Goal: Task Accomplishment & Management: Manage account settings

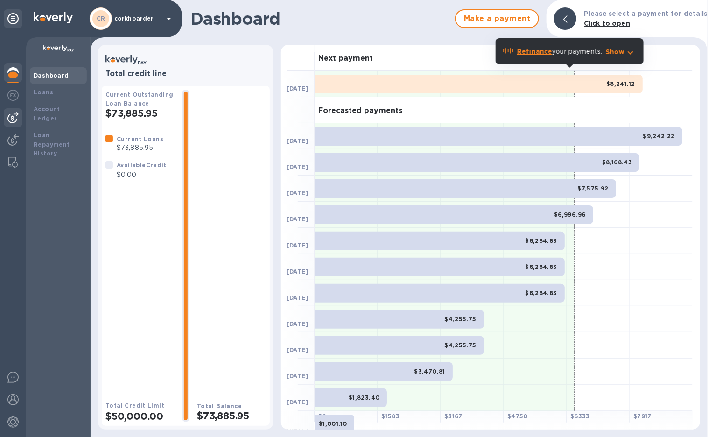
click at [10, 115] on img at bounding box center [12, 117] width 11 height 11
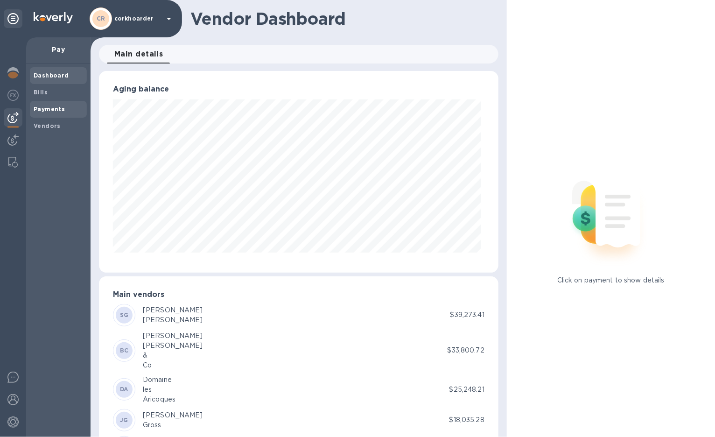
click at [41, 107] on b "Payments" at bounding box center [49, 109] width 31 height 7
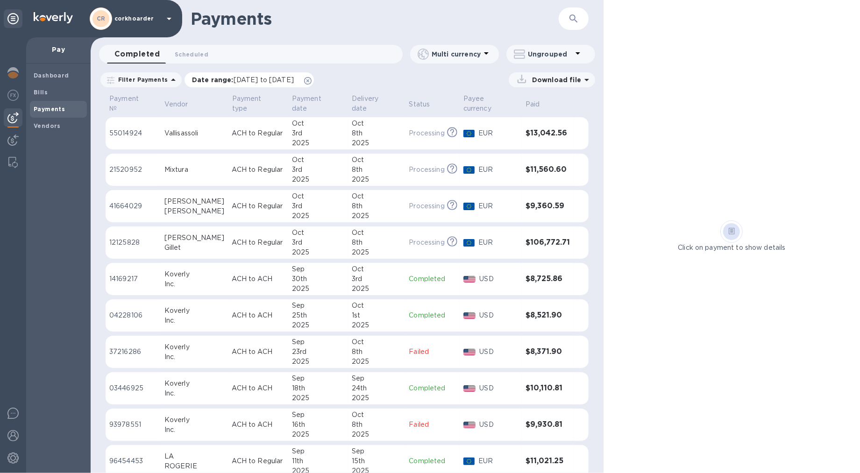
click at [311, 81] on icon at bounding box center [307, 80] width 7 height 7
click at [521, 56] on icon at bounding box center [519, 54] width 11 height 11
click at [539, 71] on li "Group payments by vendors" at bounding box center [566, 79] width 121 height 30
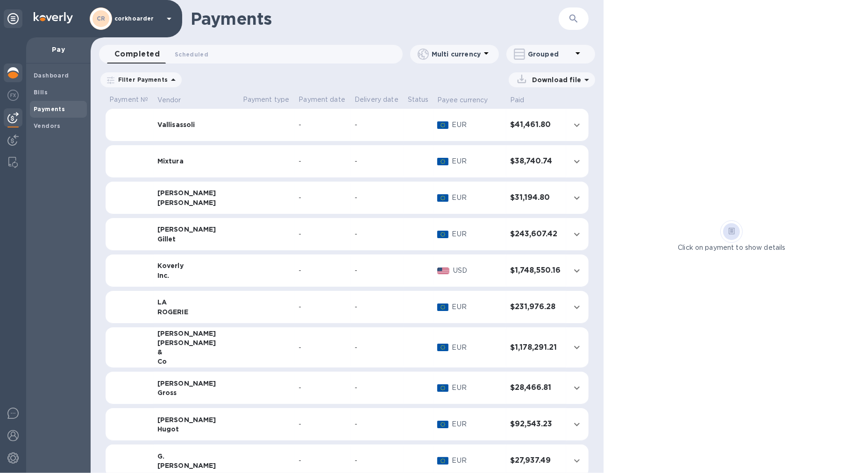
click at [15, 70] on img at bounding box center [12, 72] width 11 height 11
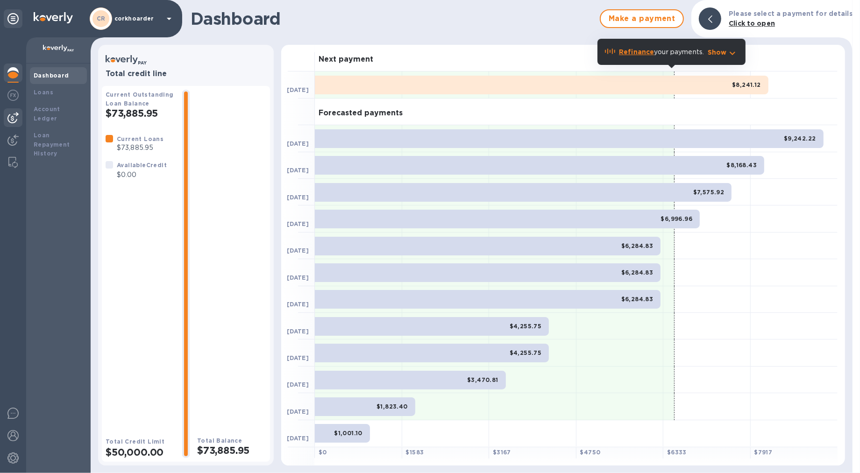
click at [8, 125] on div at bounding box center [13, 117] width 19 height 19
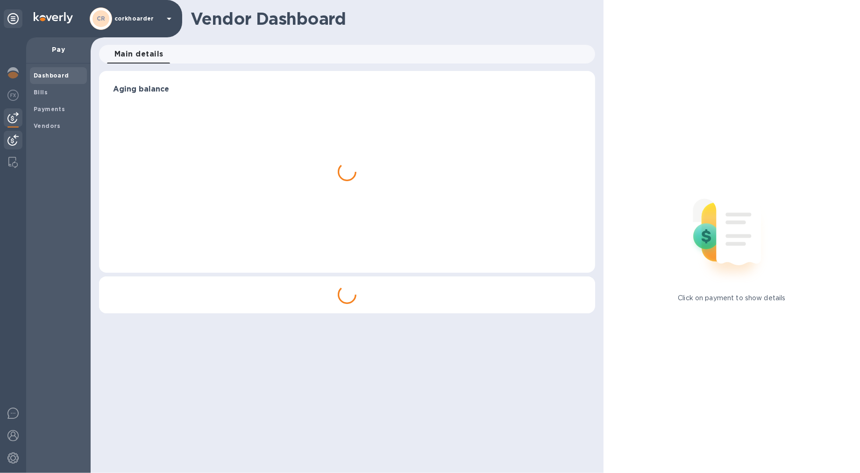
click at [10, 137] on img at bounding box center [12, 139] width 11 height 11
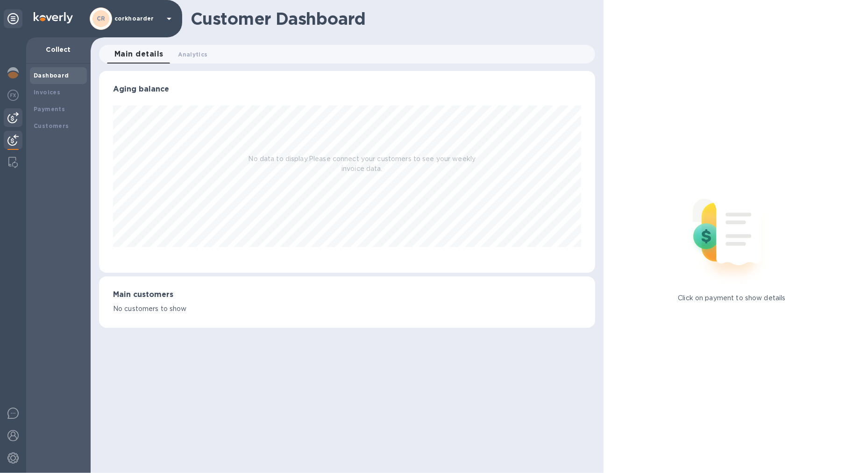
click at [10, 120] on img at bounding box center [12, 117] width 11 height 11
click at [48, 127] on b "Vendors" at bounding box center [47, 125] width 27 height 7
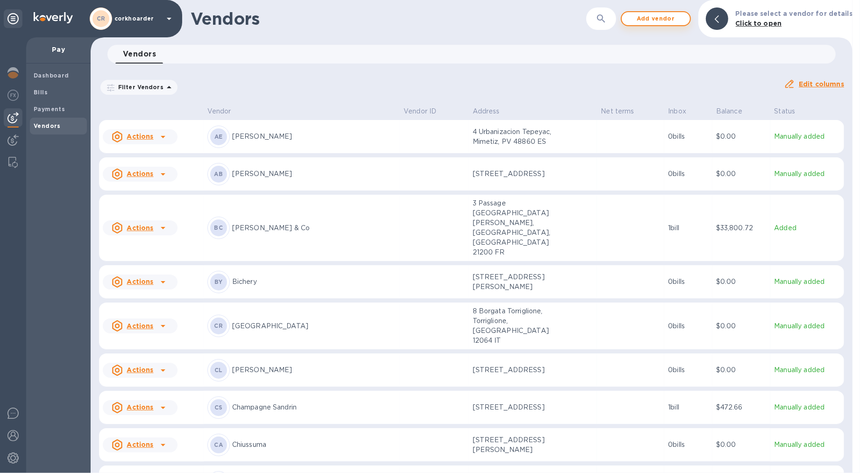
click at [663, 18] on span "Add vendor" at bounding box center [655, 18] width 53 height 11
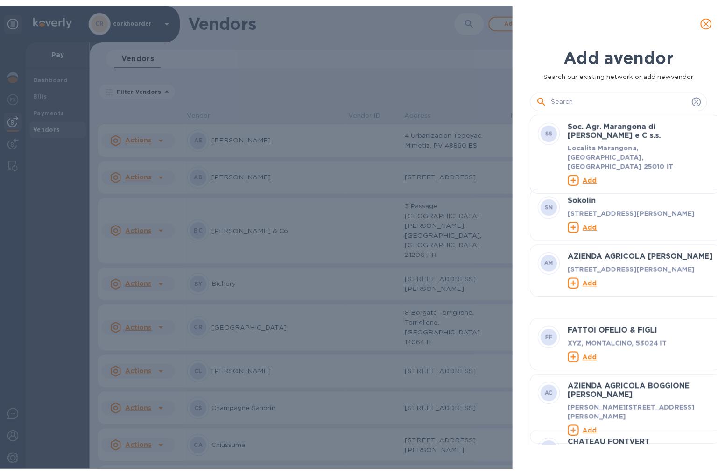
scroll to position [10, 4]
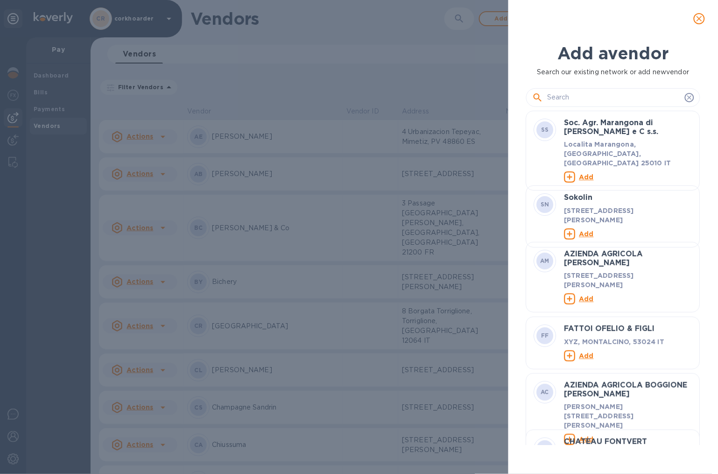
click at [558, 97] on input "text" at bounding box center [614, 98] width 134 height 14
paste input "[PERSON_NAME]"
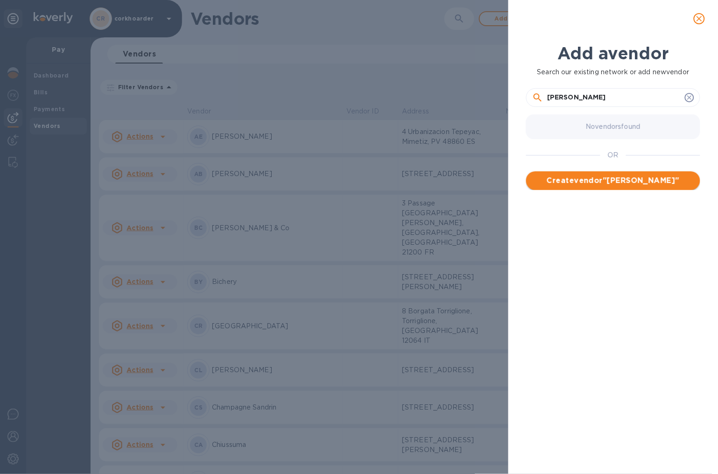
type input "[PERSON_NAME]"
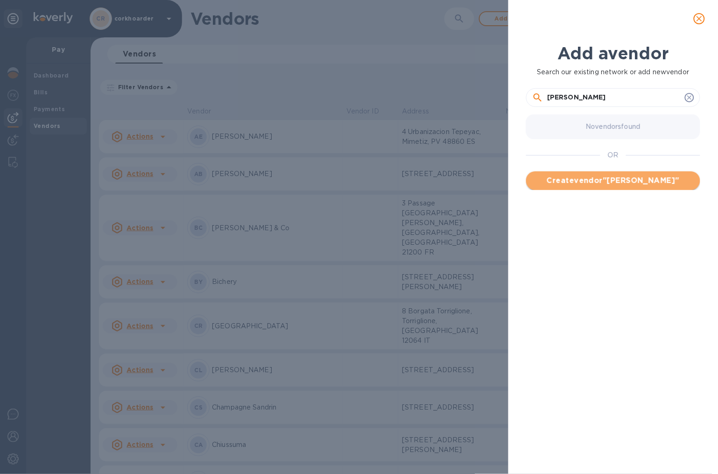
click at [595, 185] on span "Create vendor " [PERSON_NAME] "" at bounding box center [613, 180] width 159 height 11
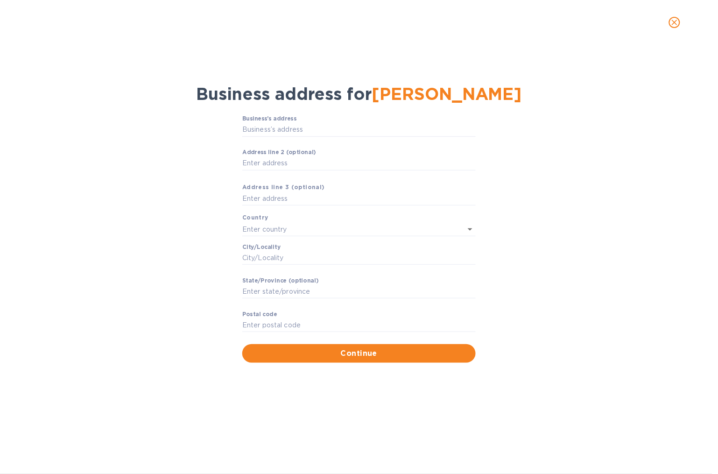
click at [401, 184] on div "Business’s аddress ​ Аddress line 2 (optional) ​ Аddress line 3 (optional) Coun…" at bounding box center [358, 229] width 233 height 229
click at [397, 161] on input "Аddress line 2 (optional)" at bounding box center [358, 163] width 233 height 14
paste input "[STREET_ADDRESS][PERSON_NAME]"
type input "[STREET_ADDRESS][PERSON_NAME]"
click at [290, 226] on input "text" at bounding box center [345, 229] width 207 height 14
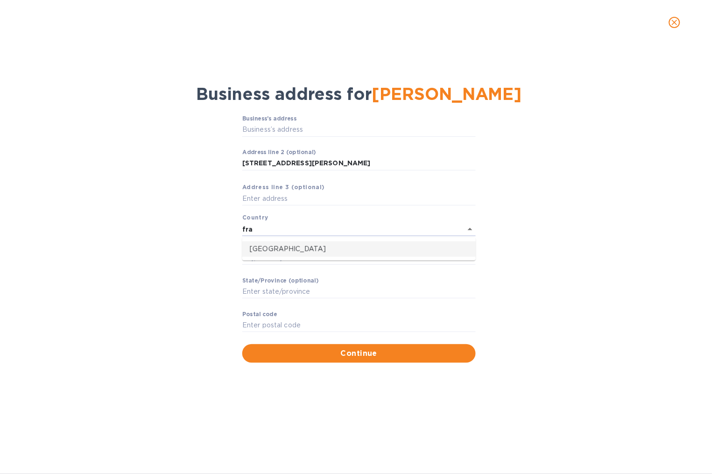
click at [288, 248] on p "[GEOGRAPHIC_DATA]" at bounding box center [359, 249] width 219 height 10
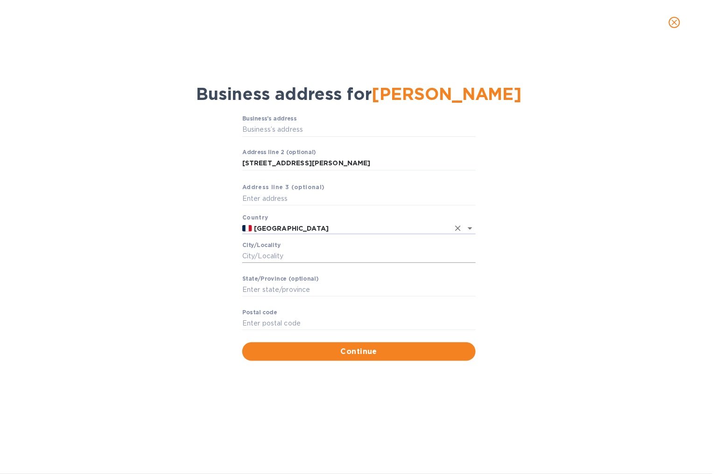
type input "[GEOGRAPHIC_DATA]"
click at [282, 254] on input "Сity/Locаlity" at bounding box center [358, 256] width 233 height 14
click at [258, 284] on input "Stаte/Province (optional)" at bounding box center [358, 290] width 233 height 14
click at [256, 317] on input "Pоstal cоde" at bounding box center [358, 324] width 233 height 14
paste input "51500"
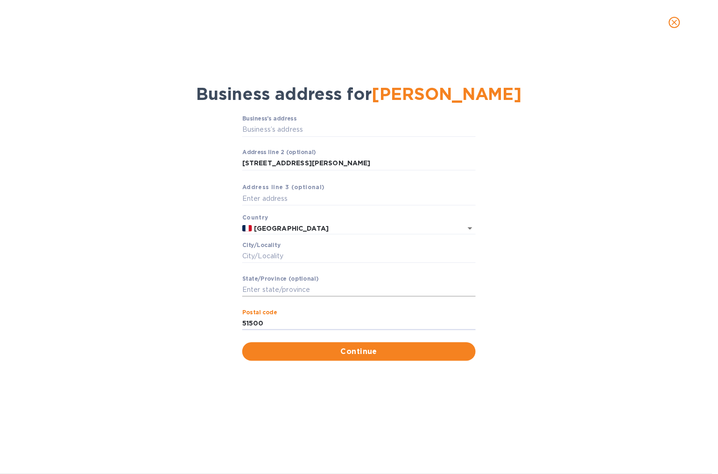
type input "51500"
click at [273, 289] on input "Stаte/Province (optional)" at bounding box center [358, 290] width 233 height 14
type input "Taissy"
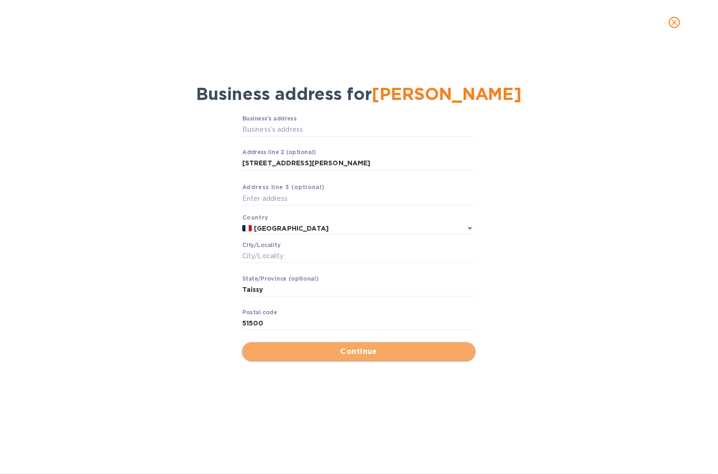
click at [362, 351] on span "Continue" at bounding box center [359, 351] width 219 height 11
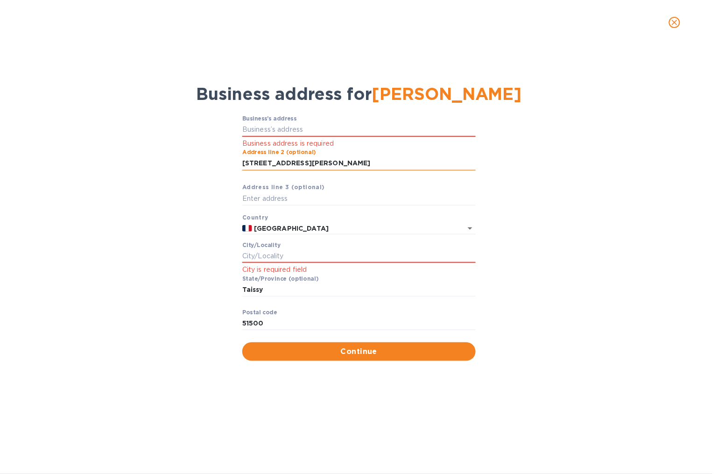
click at [274, 164] on input "[STREET_ADDRESS][PERSON_NAME]" at bounding box center [358, 163] width 233 height 14
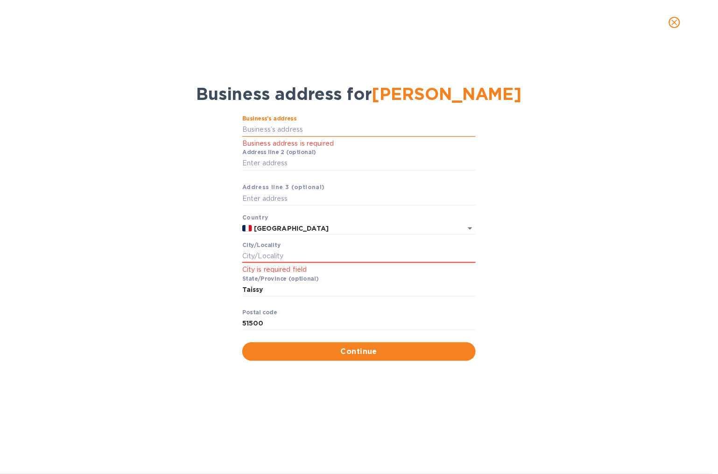
click at [293, 135] on input "Business’s аddress" at bounding box center [358, 130] width 233 height 14
paste input "[STREET_ADDRESS][PERSON_NAME]"
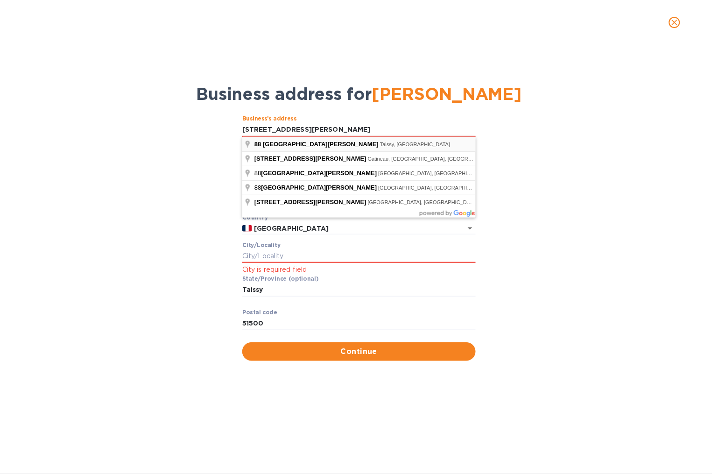
type input "[STREET_ADDRESS][PERSON_NAME]"
type input "Taissy"
type input "Grand Est"
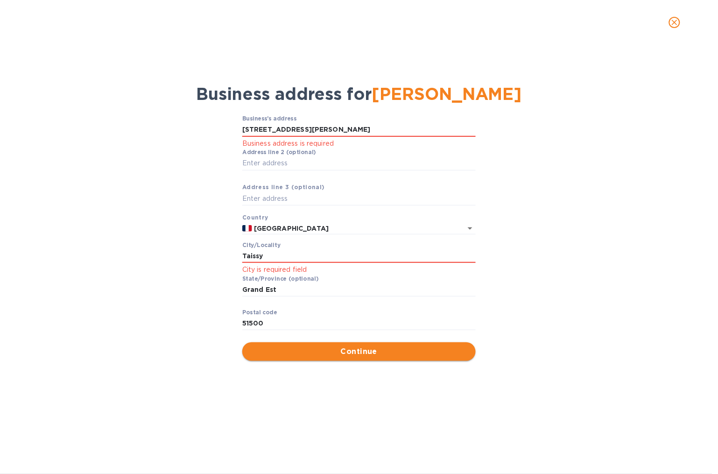
click at [291, 350] on span "Continue" at bounding box center [359, 351] width 219 height 11
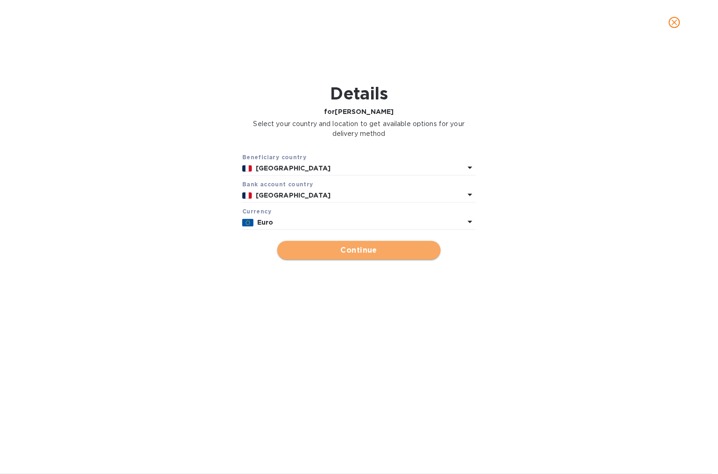
click at [342, 249] on span "Continue" at bounding box center [359, 250] width 148 height 11
type input "[PERSON_NAME]"
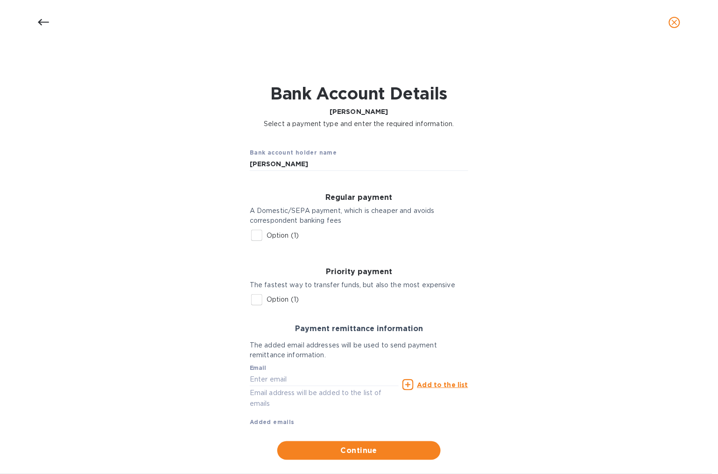
click at [280, 236] on p "Option (1)" at bounding box center [283, 236] width 32 height 10
click at [267, 236] on input "Option (1)" at bounding box center [257, 236] width 20 height 20
checkbox input "true"
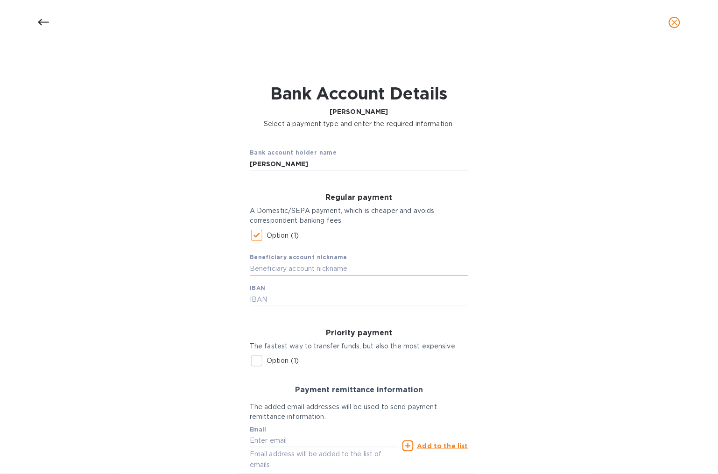
click at [290, 269] on input "text" at bounding box center [359, 269] width 219 height 14
type input "Brochet"
click at [328, 293] on input "text" at bounding box center [359, 300] width 219 height 14
paste input "[FINANCIAL_ID]"
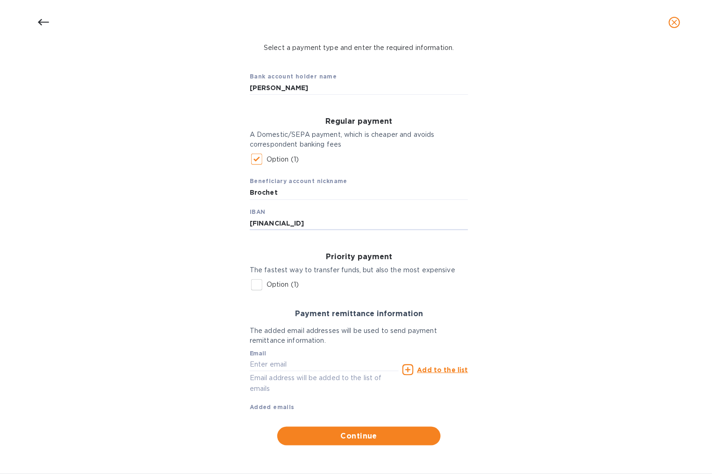
type input "[FINANCIAL_ID]"
click at [316, 362] on input "text" at bounding box center [324, 365] width 149 height 14
paste input "[EMAIL_ADDRESS][DOMAIN_NAME]"
type input "[EMAIL_ADDRESS][DOMAIN_NAME]"
click at [441, 368] on u "Add to the list" at bounding box center [442, 369] width 51 height 7
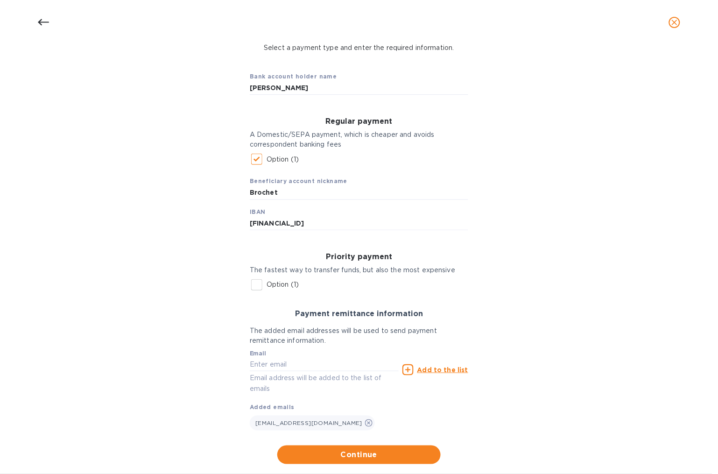
scroll to position [95, 0]
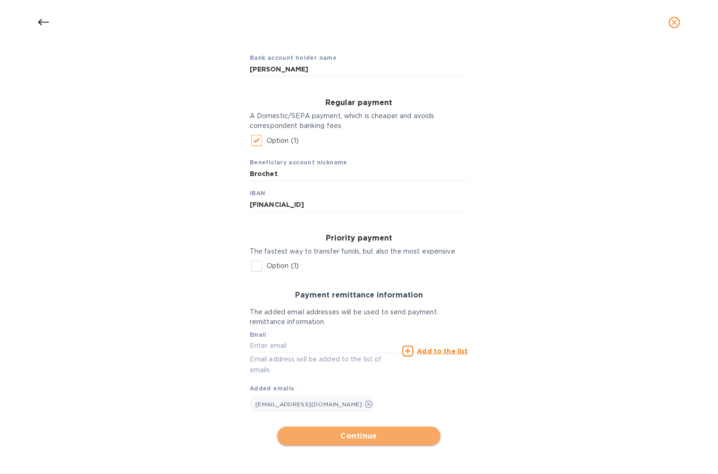
click at [349, 431] on span "Continue" at bounding box center [359, 436] width 148 height 11
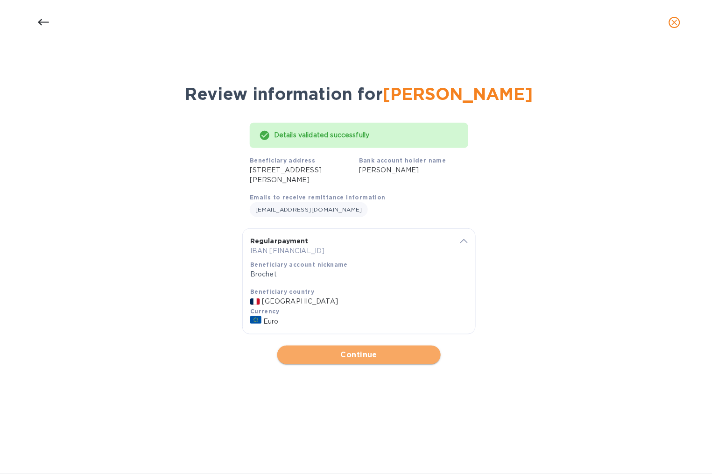
click at [386, 358] on span "Continue" at bounding box center [359, 354] width 148 height 11
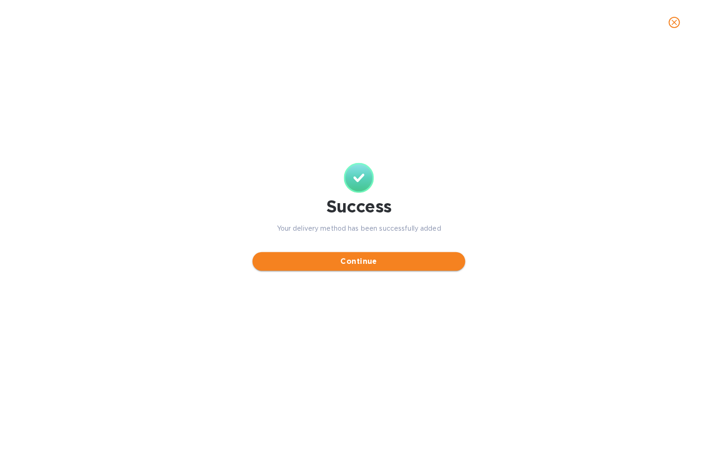
click at [387, 265] on span "Continue" at bounding box center [359, 261] width 198 height 11
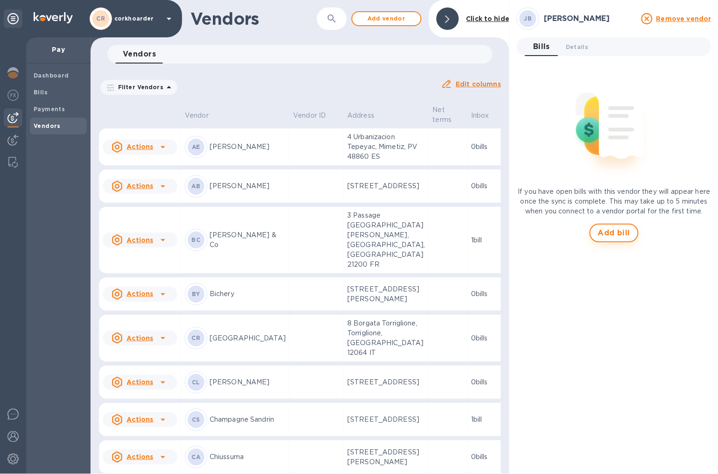
click at [623, 238] on span "Add bill" at bounding box center [614, 232] width 33 height 11
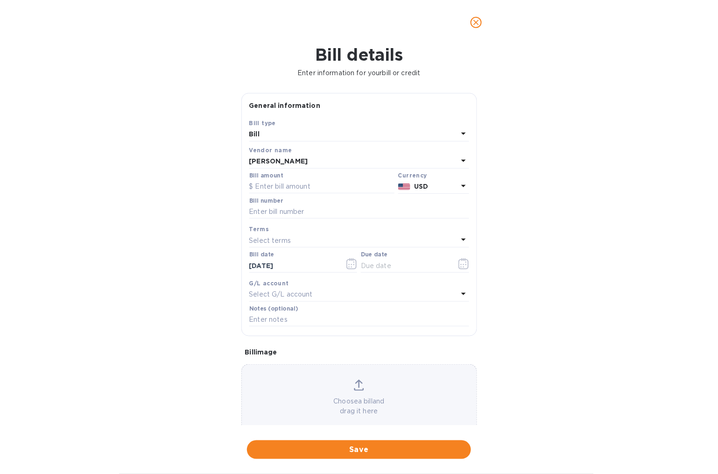
click at [376, 373] on div "Choose a bill and drag it here" at bounding box center [359, 397] width 236 height 67
click at [339, 387] on div "Choose a bill and drag it here" at bounding box center [359, 398] width 235 height 36
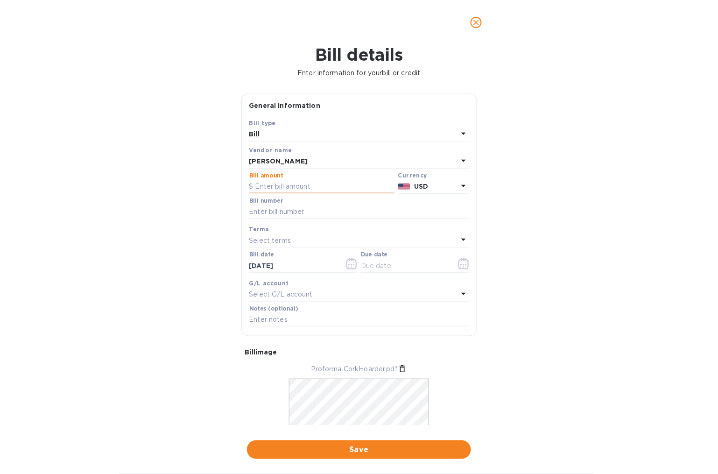
click at [295, 184] on input "text" at bounding box center [321, 187] width 145 height 14
paste input "1,552,600"
click at [280, 187] on input "1,552,600" at bounding box center [324, 187] width 139 height 14
type input "15,526.00"
click at [452, 194] on div "Currency USD" at bounding box center [433, 182] width 75 height 27
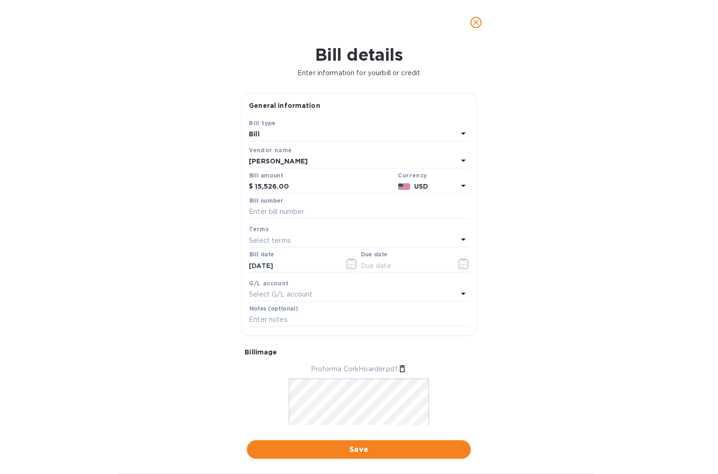
click at [452, 190] on p "USD" at bounding box center [435, 187] width 43 height 10
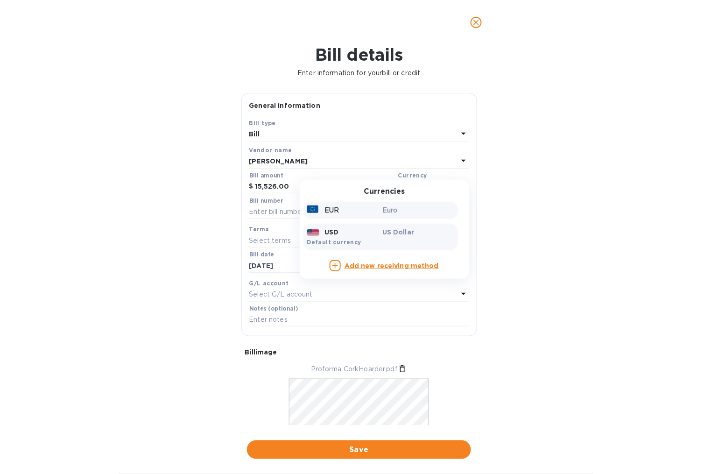
click at [431, 212] on p "Euro" at bounding box center [418, 210] width 72 height 10
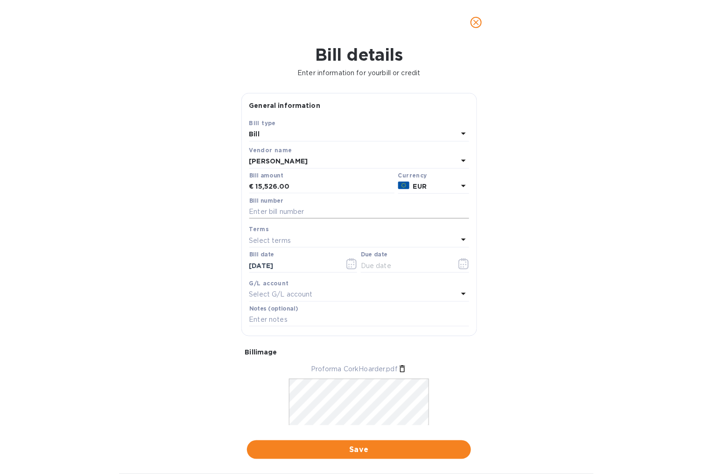
click at [358, 211] on input "text" at bounding box center [359, 212] width 220 height 14
paste input "[DATE]"
type input "[DATE]"
click at [412, 242] on div "Select terms" at bounding box center [353, 240] width 209 height 13
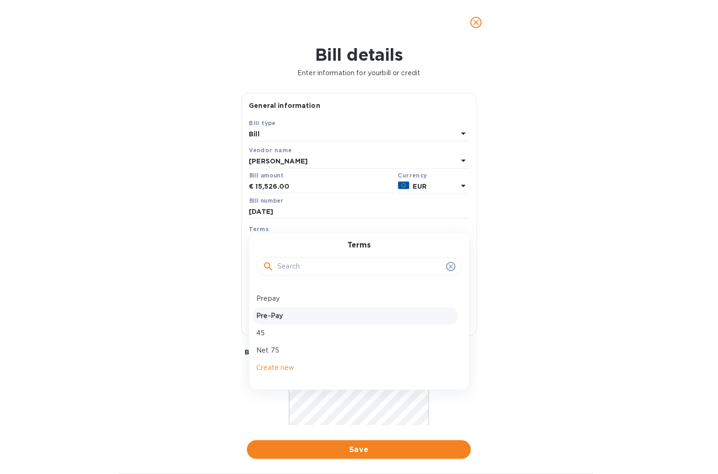
scroll to position [65, 0]
click at [355, 300] on p "Prepay" at bounding box center [356, 298] width 198 height 10
type input "[DATE]"
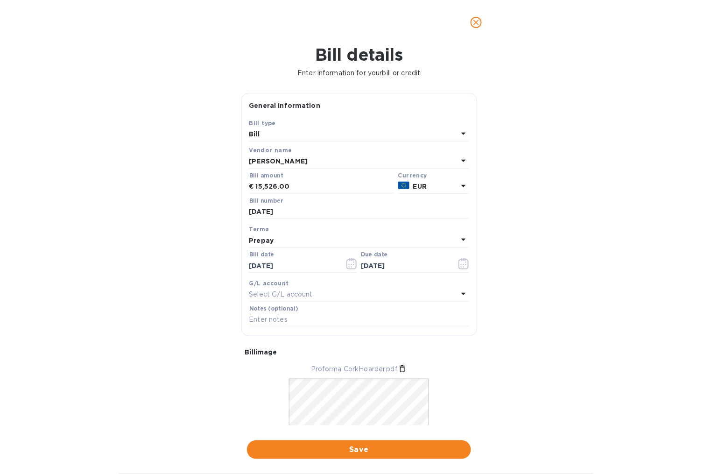
scroll to position [46, 0]
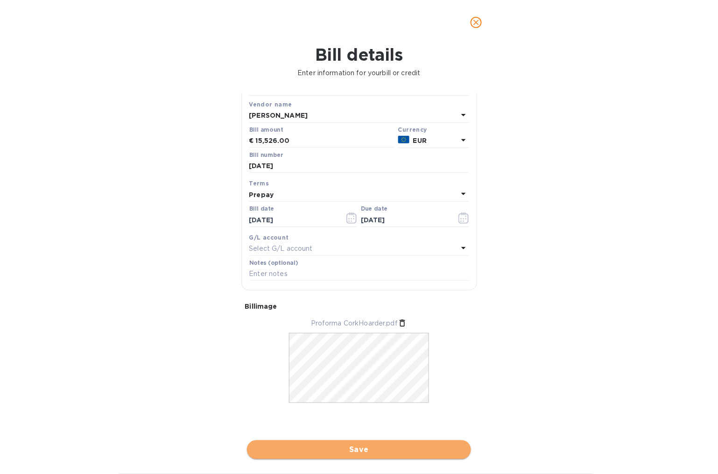
click at [420, 437] on span "Save" at bounding box center [358, 449] width 209 height 11
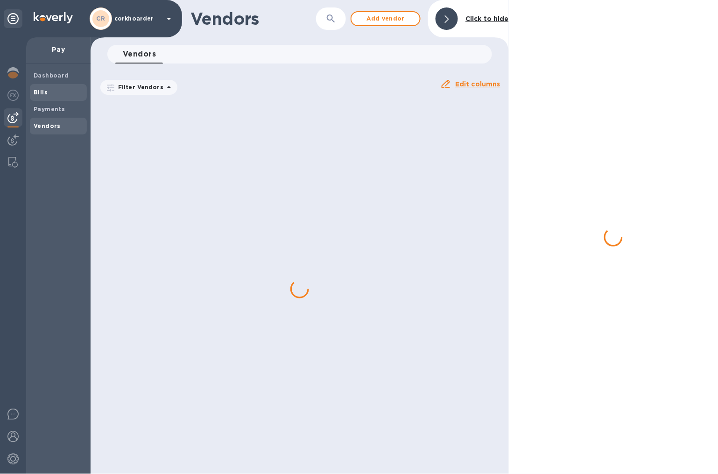
click at [49, 88] on span "Bills" at bounding box center [58, 92] width 49 height 9
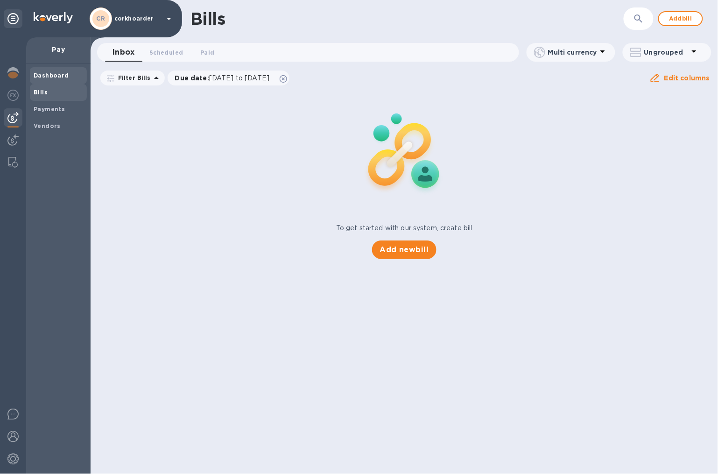
click at [55, 80] on span "Dashboard" at bounding box center [51, 75] width 35 height 9
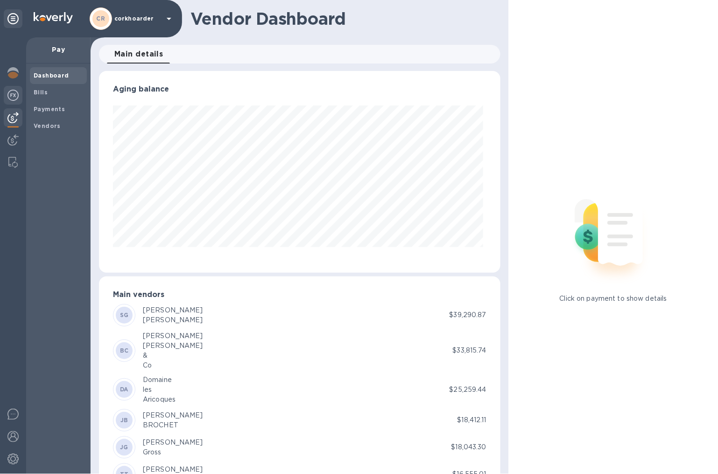
scroll to position [201, 398]
click at [25, 89] on div at bounding box center [13, 255] width 26 height 437
click at [37, 89] on b "Bills" at bounding box center [41, 92] width 14 height 7
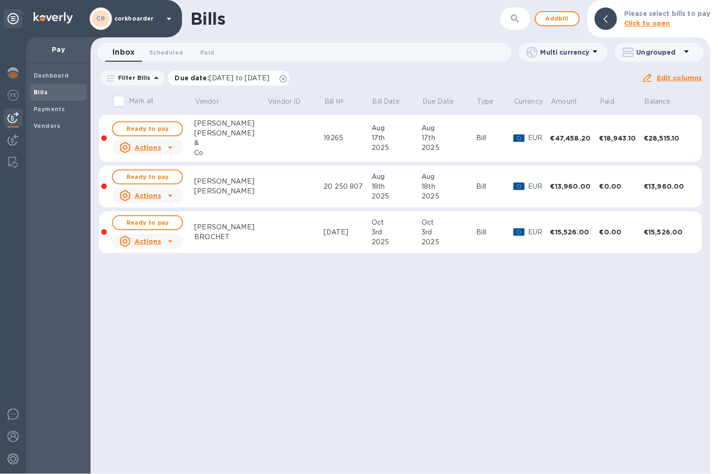
click at [287, 76] on icon at bounding box center [283, 78] width 7 height 7
